Goal: Task Accomplishment & Management: Use online tool/utility

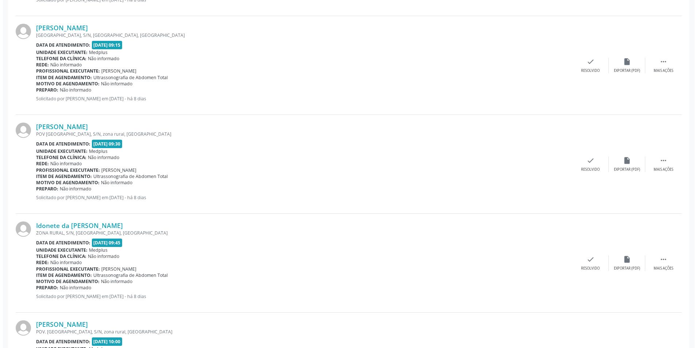
scroll to position [708, 0]
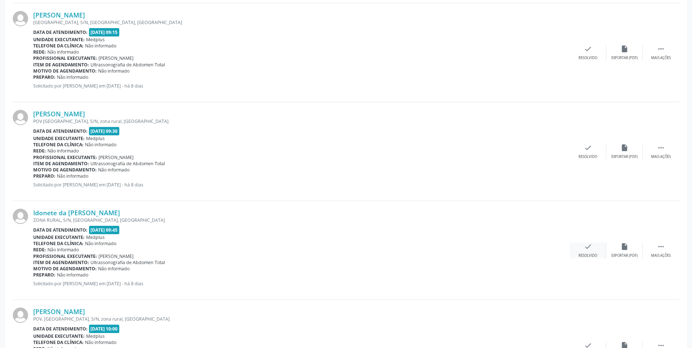
click at [588, 251] on div "check Resolvido" at bounding box center [588, 251] width 36 height 16
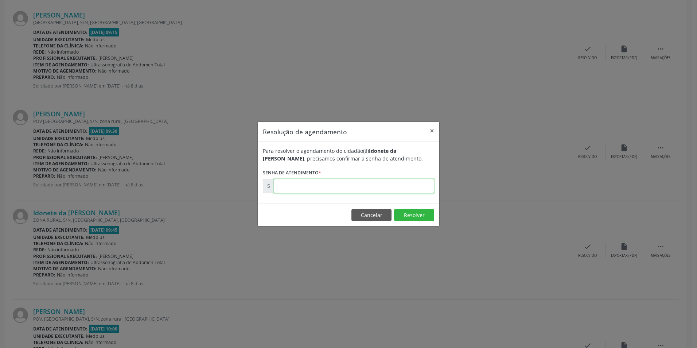
click at [285, 187] on input "text" at bounding box center [354, 186] width 160 height 15
type input "00171117"
click at [410, 214] on button "Resolver" at bounding box center [414, 215] width 40 height 12
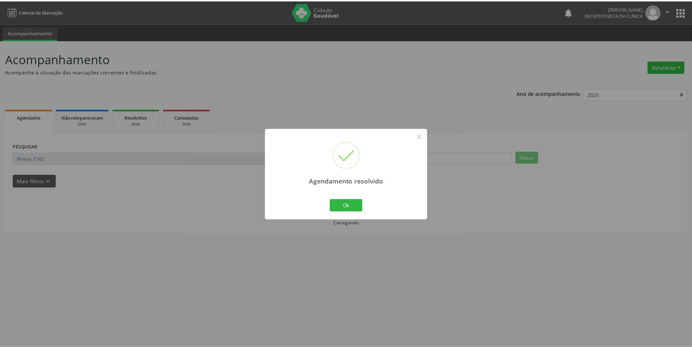
scroll to position [0, 0]
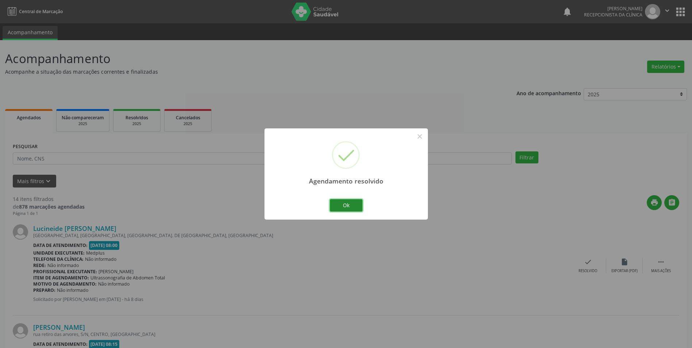
click at [344, 207] on button "Ok" at bounding box center [346, 205] width 33 height 12
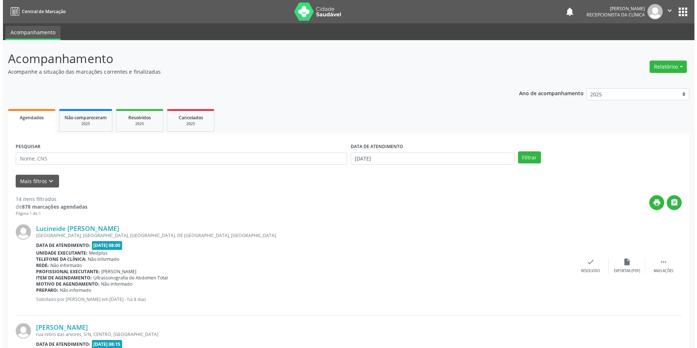
scroll to position [109, 0]
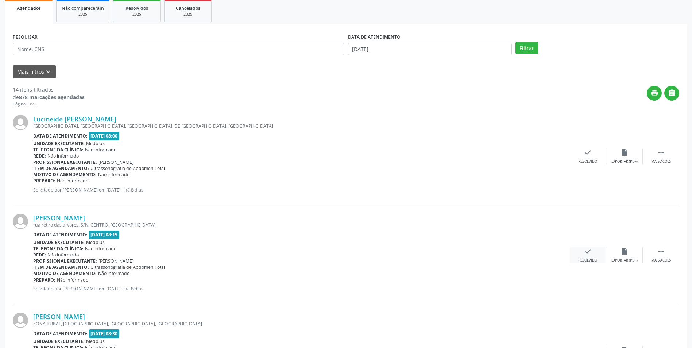
click at [589, 258] on div "check Resolvido" at bounding box center [588, 255] width 36 height 16
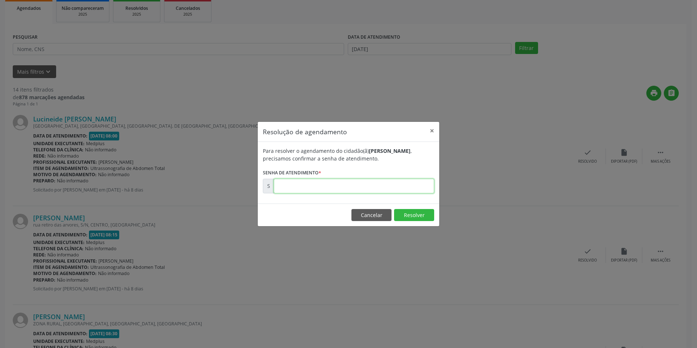
click at [282, 189] on input "text" at bounding box center [354, 186] width 160 height 15
type input "00171105"
click at [404, 217] on button "Resolver" at bounding box center [414, 215] width 40 height 12
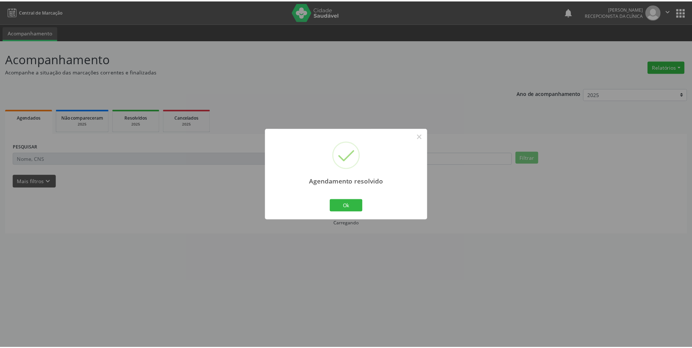
scroll to position [0, 0]
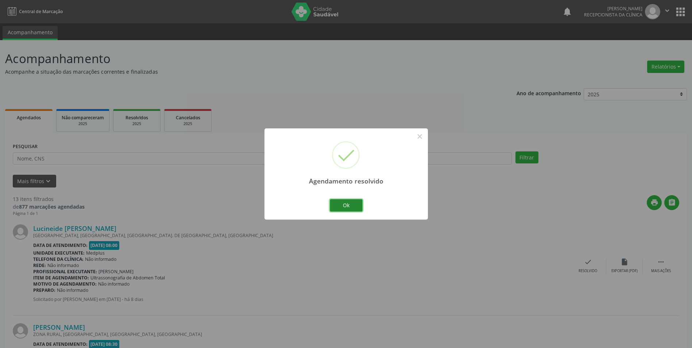
click at [351, 205] on button "Ok" at bounding box center [346, 205] width 33 height 12
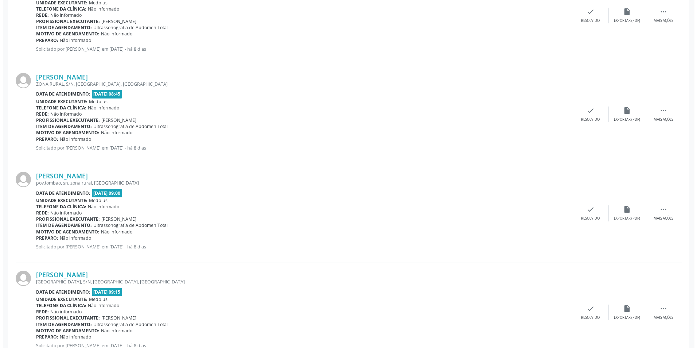
scroll to position [365, 0]
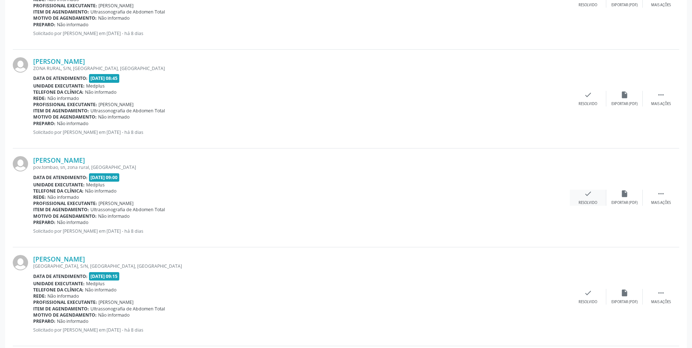
click at [584, 199] on div "check Resolvido" at bounding box center [588, 198] width 36 height 16
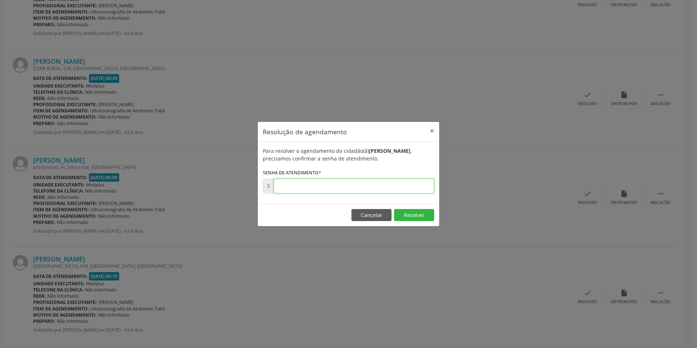
click at [285, 185] on input "text" at bounding box center [354, 186] width 160 height 15
type input "00171109"
click at [404, 215] on button "Resolver" at bounding box center [414, 215] width 40 height 12
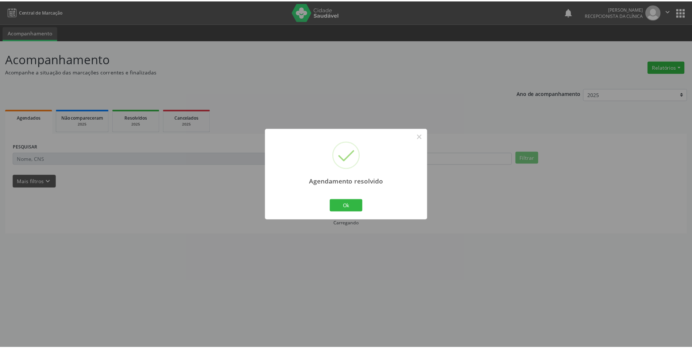
scroll to position [0, 0]
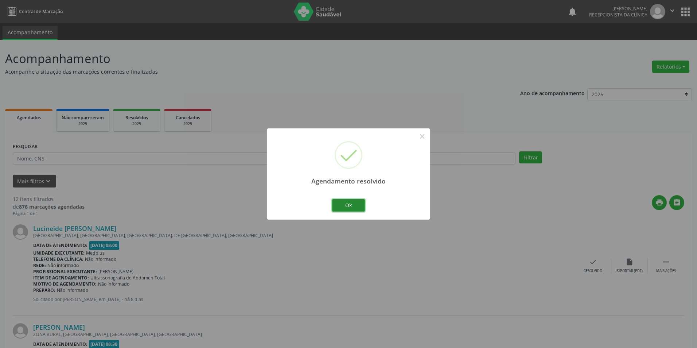
click at [340, 206] on button "Ok" at bounding box center [348, 205] width 33 height 12
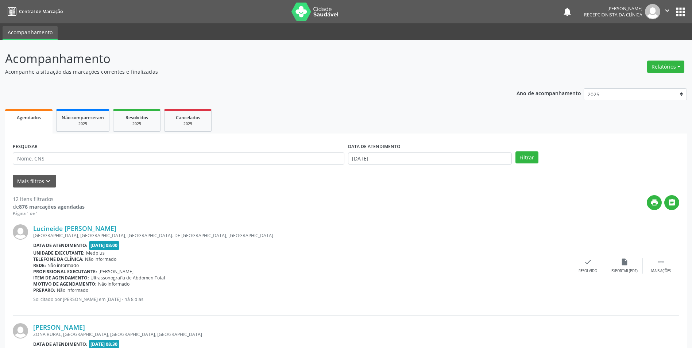
click at [465, 220] on div "Lucineide [PERSON_NAME] [GEOGRAPHIC_DATA], [GEOGRAPHIC_DATA], [GEOGRAPHIC_DATA]…" at bounding box center [346, 266] width 666 height 99
click at [592, 267] on div "check Resolvido" at bounding box center [588, 266] width 36 height 16
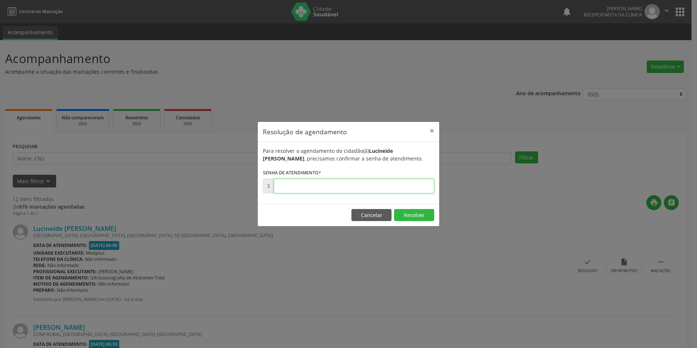
click at [295, 187] on input "text" at bounding box center [354, 186] width 160 height 15
type input "00171100"
click at [410, 216] on button "Resolver" at bounding box center [414, 215] width 40 height 12
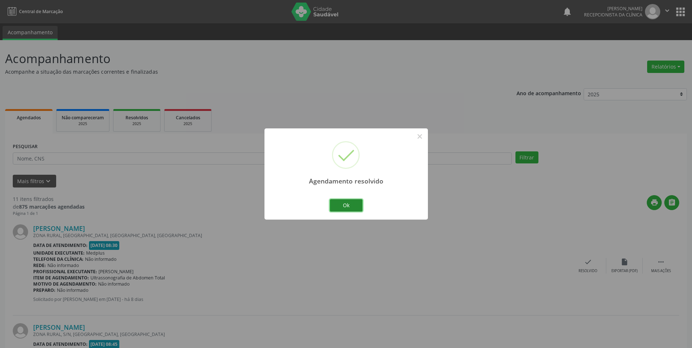
click at [355, 206] on button "Ok" at bounding box center [346, 205] width 33 height 12
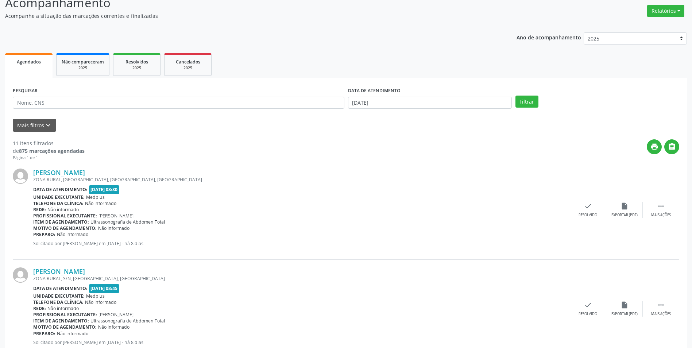
scroll to position [20, 0]
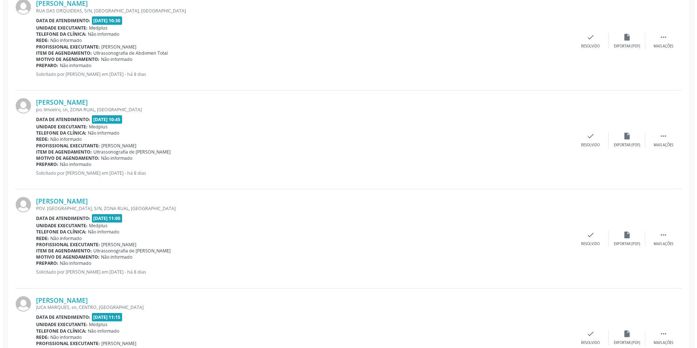
scroll to position [823, 0]
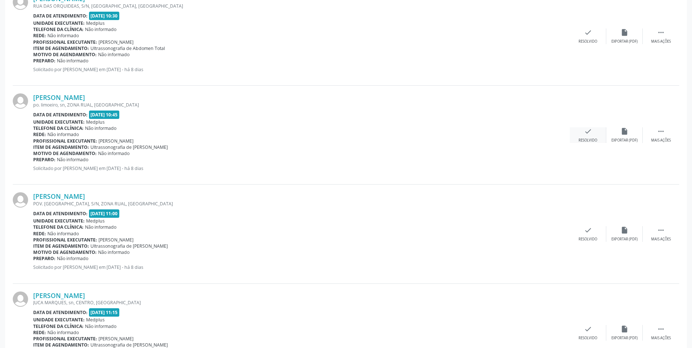
click at [592, 133] on div "check Resolvido" at bounding box center [588, 135] width 36 height 16
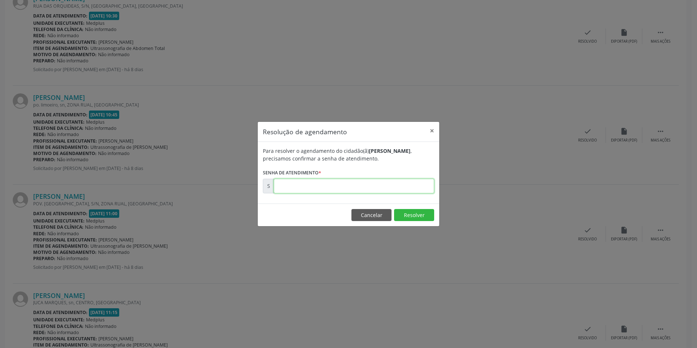
click at [329, 189] on input "text" at bounding box center [354, 186] width 160 height 15
type input "00171122"
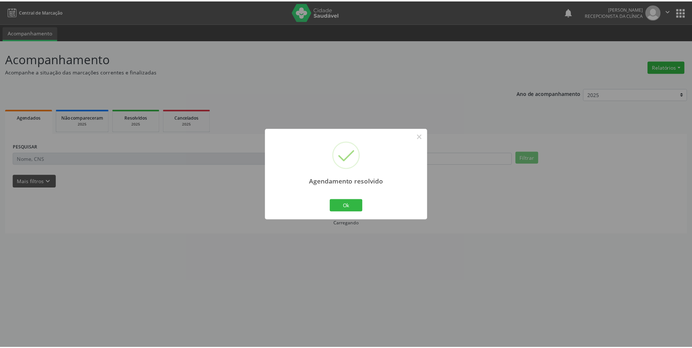
scroll to position [0, 0]
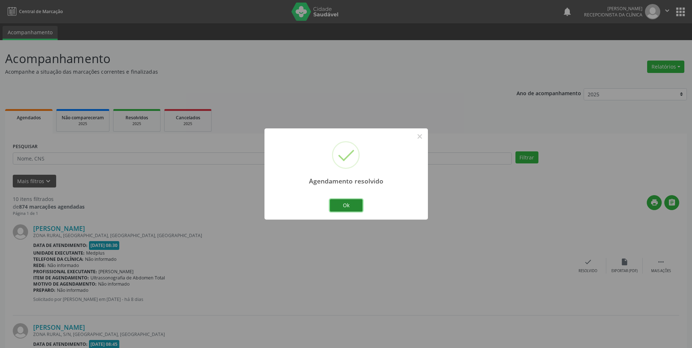
click at [347, 204] on button "Ok" at bounding box center [346, 205] width 33 height 12
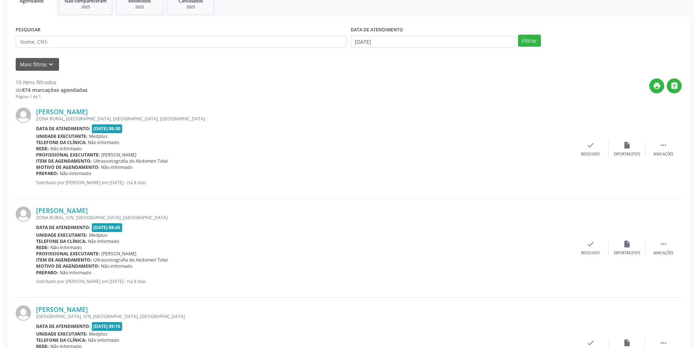
scroll to position [146, 0]
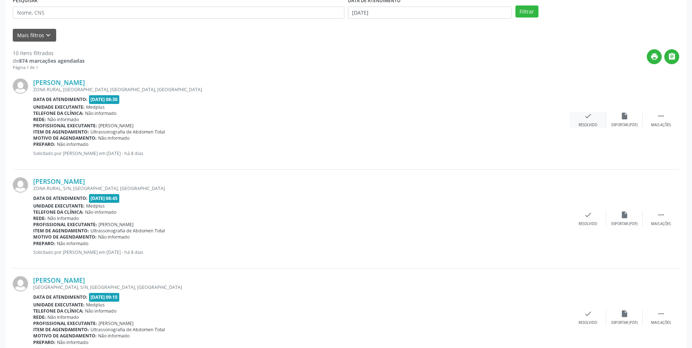
click at [591, 120] on icon "check" at bounding box center [588, 116] width 8 height 8
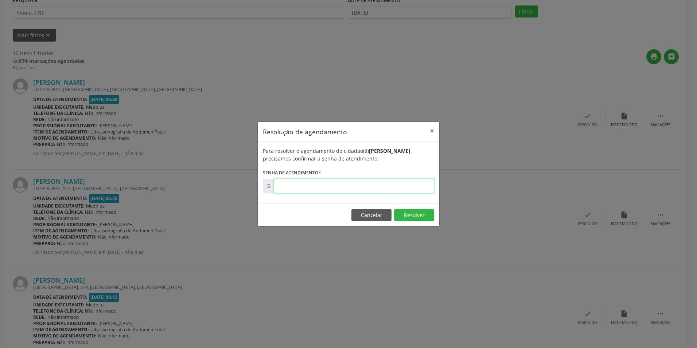
click at [365, 187] on input "text" at bounding box center [354, 186] width 160 height 15
type input "00171106"
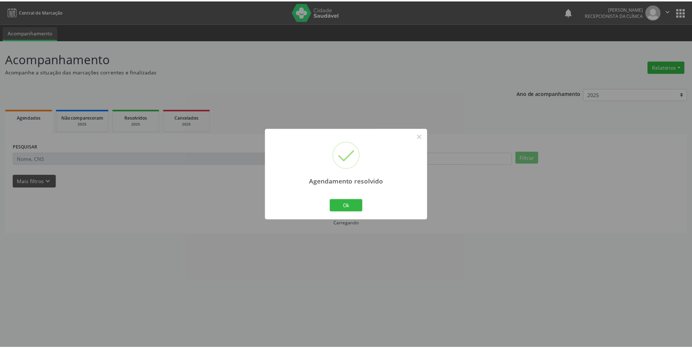
scroll to position [0, 0]
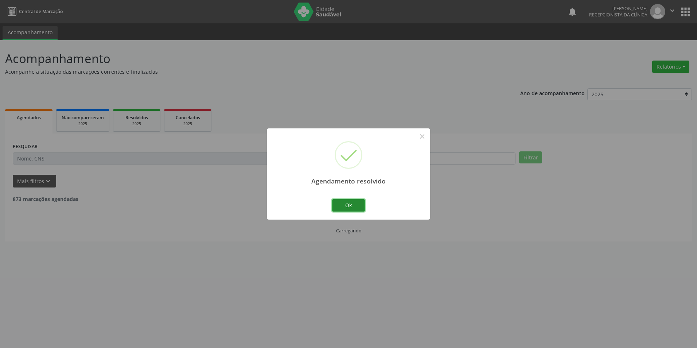
click at [341, 203] on button "Ok" at bounding box center [348, 205] width 33 height 12
